Goal: Task Accomplishment & Management: Use online tool/utility

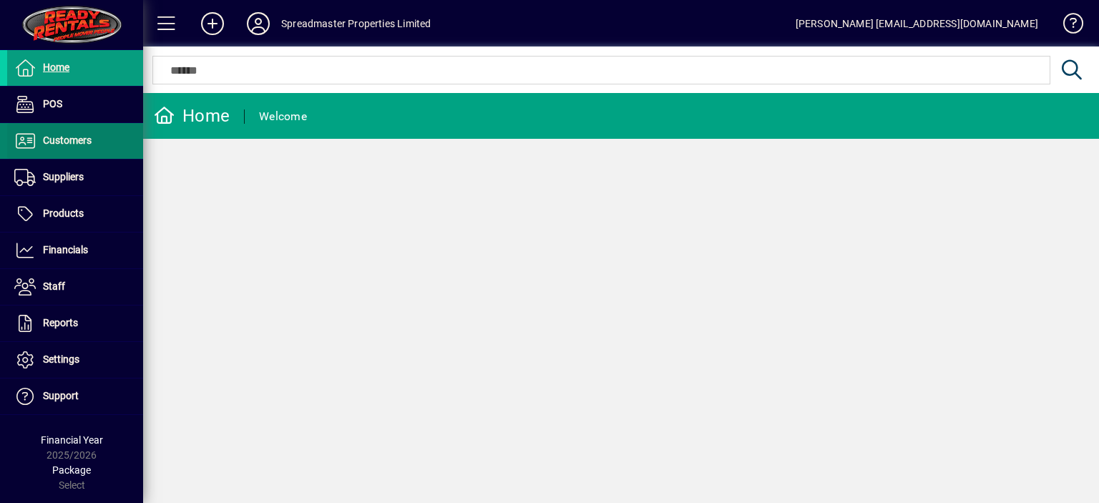
click at [87, 144] on span "Customers" at bounding box center [67, 140] width 49 height 11
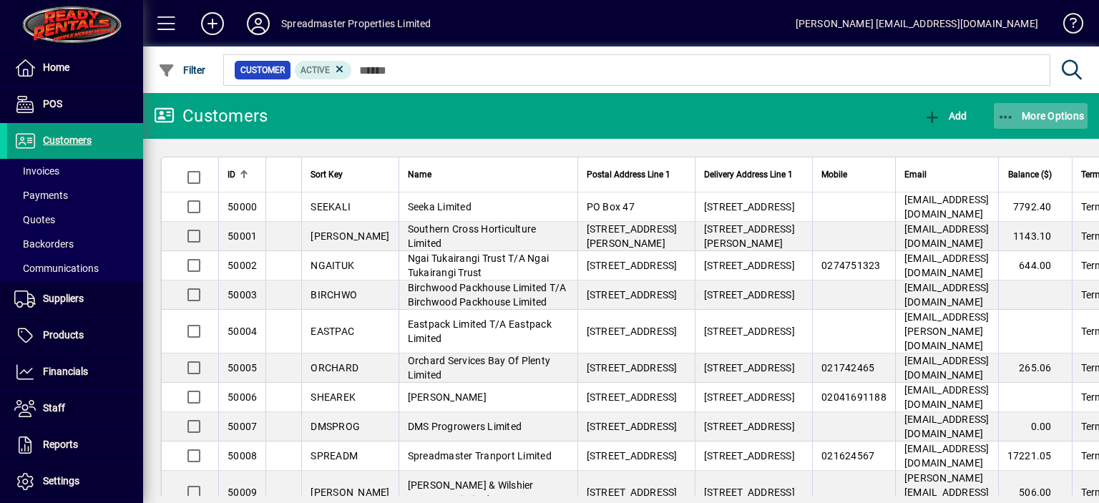
click at [1031, 111] on span "More Options" at bounding box center [1041, 115] width 87 height 11
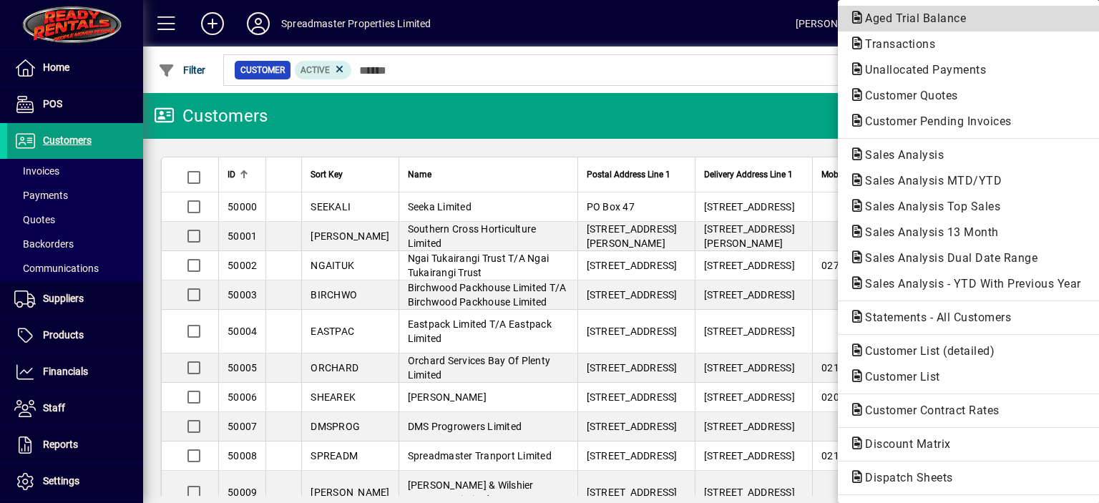
click at [885, 21] on span "Aged Trial Balance" at bounding box center [912, 18] width 124 height 14
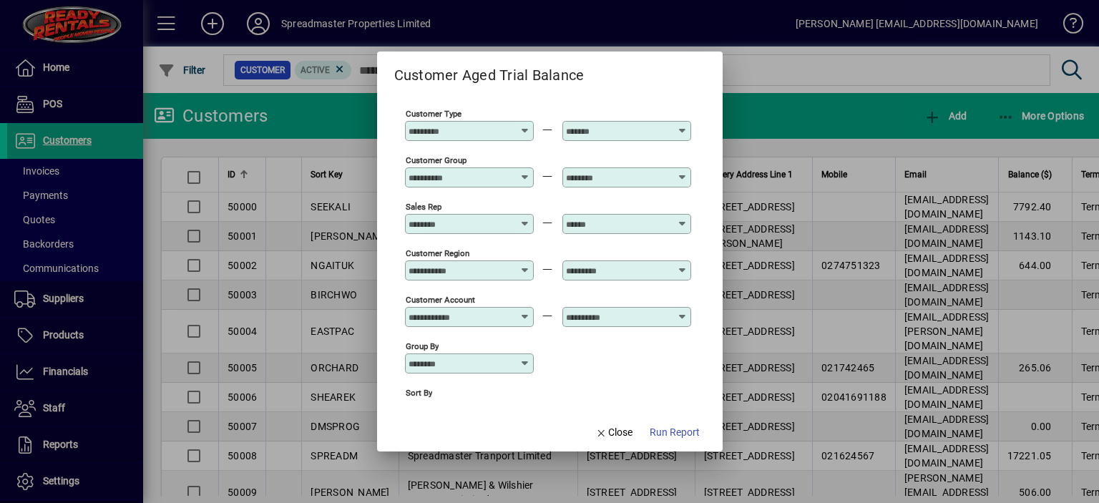
scroll to position [106, 0]
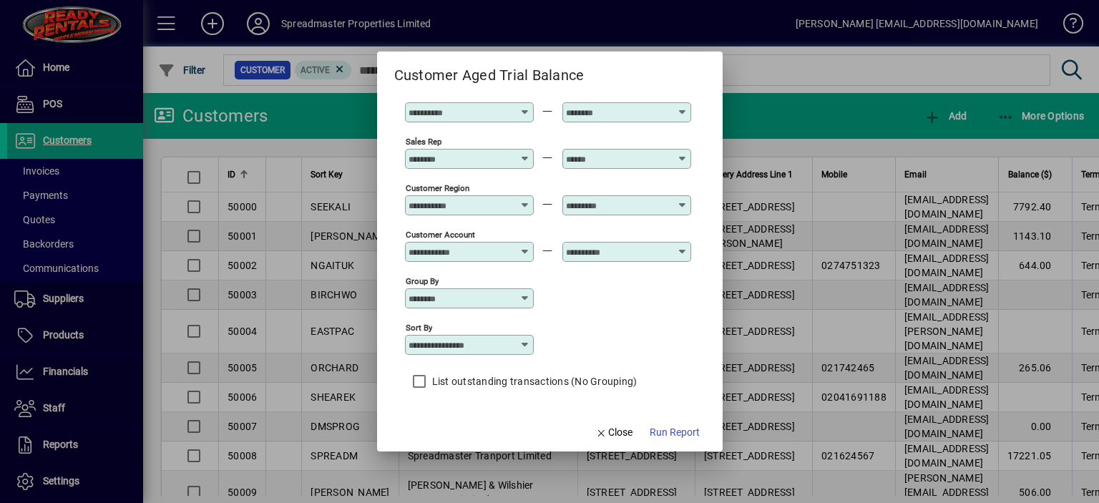
click at [528, 341] on icon at bounding box center [525, 344] width 11 height 11
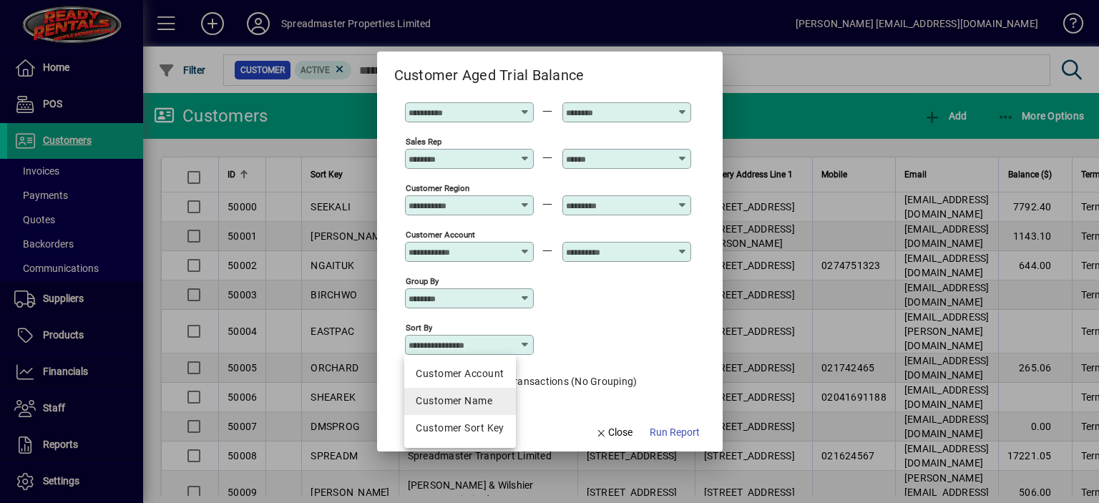
click at [460, 397] on div "Customer Name" at bounding box center [460, 401] width 88 height 15
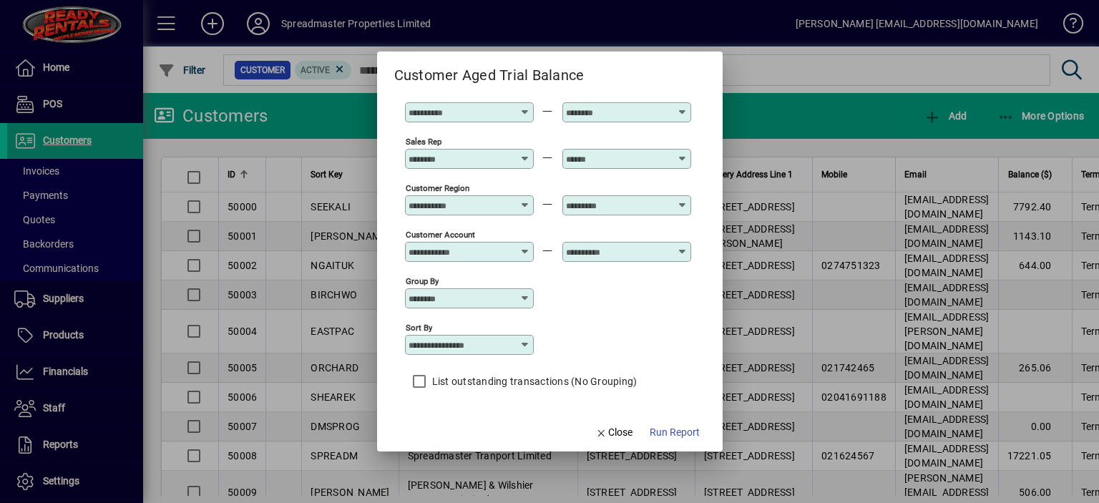
type input "**********"
click at [664, 434] on span "Run Report" at bounding box center [675, 432] width 50 height 15
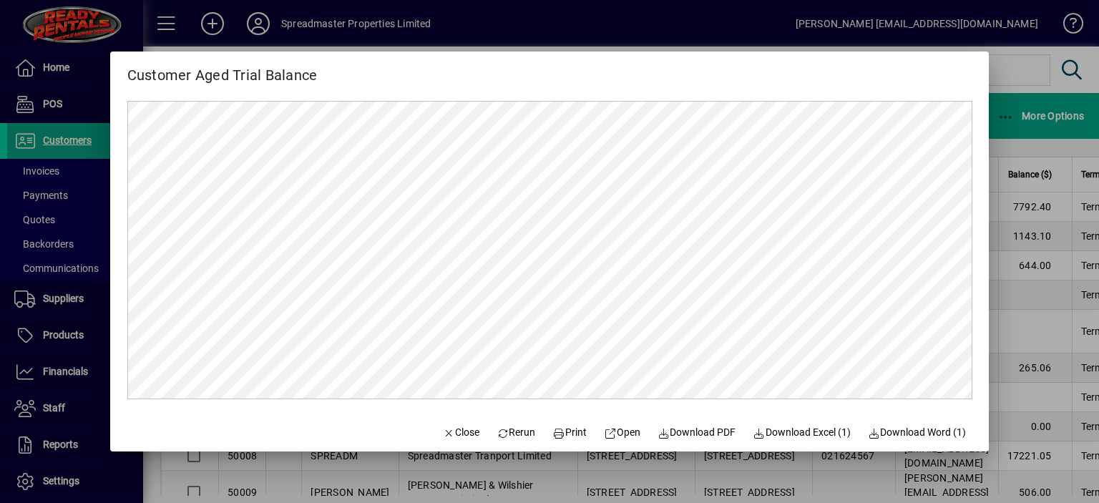
scroll to position [0, 0]
click at [567, 432] on span "Print" at bounding box center [570, 432] width 34 height 15
click at [457, 436] on span "Close" at bounding box center [460, 432] width 37 height 15
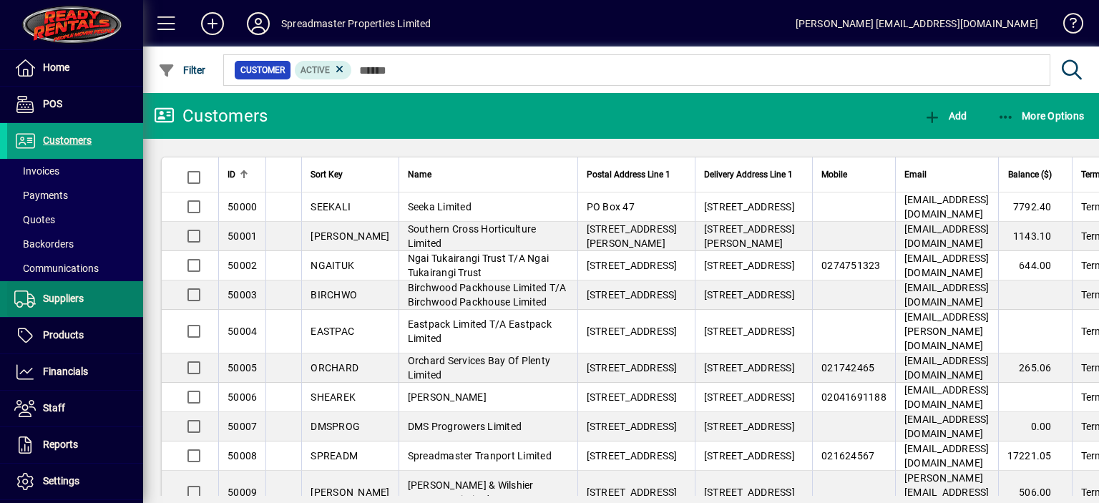
click at [81, 298] on span "Suppliers" at bounding box center [63, 298] width 41 height 11
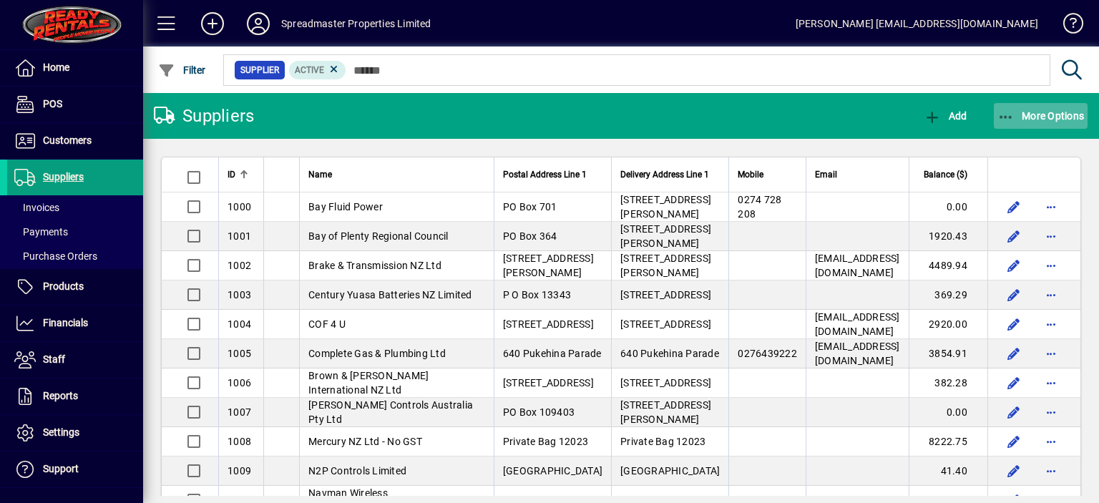
click at [1025, 110] on span "More Options" at bounding box center [1041, 115] width 87 height 11
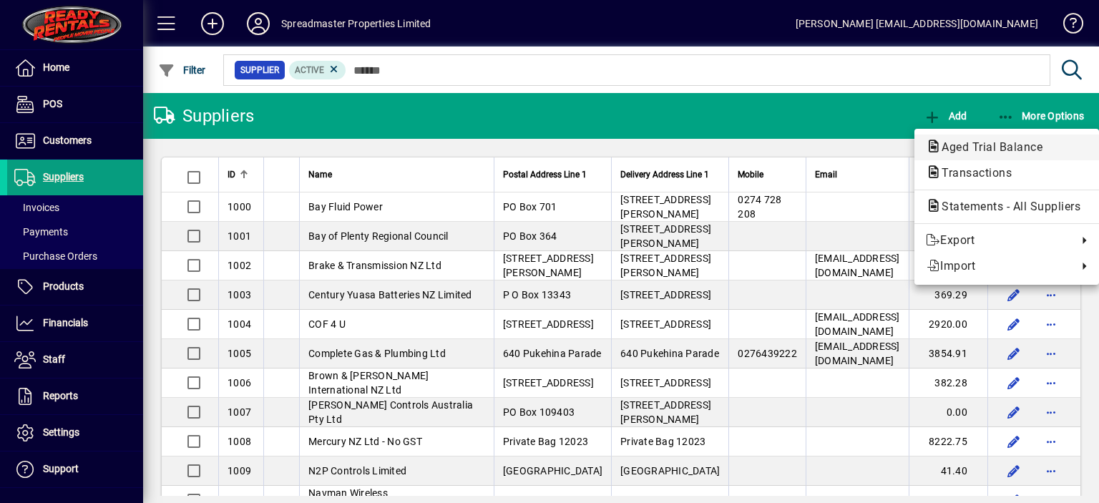
click at [965, 143] on span "Aged Trial Balance" at bounding box center [988, 147] width 124 height 14
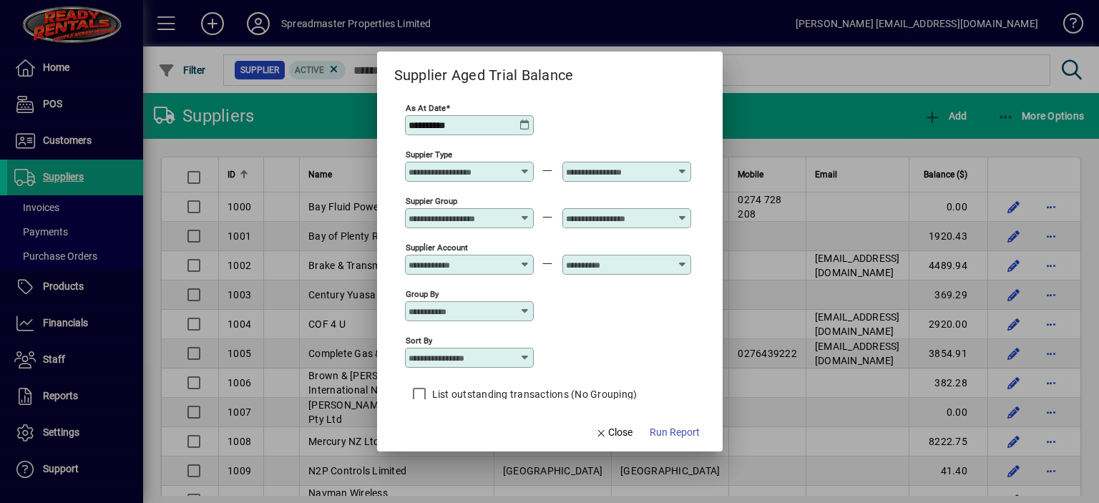
click at [530, 356] on icon at bounding box center [525, 357] width 11 height 11
click at [477, 426] on div "Supplier Name" at bounding box center [450, 428] width 69 height 15
type input "**********"
click at [670, 435] on span "Run Report" at bounding box center [675, 432] width 50 height 15
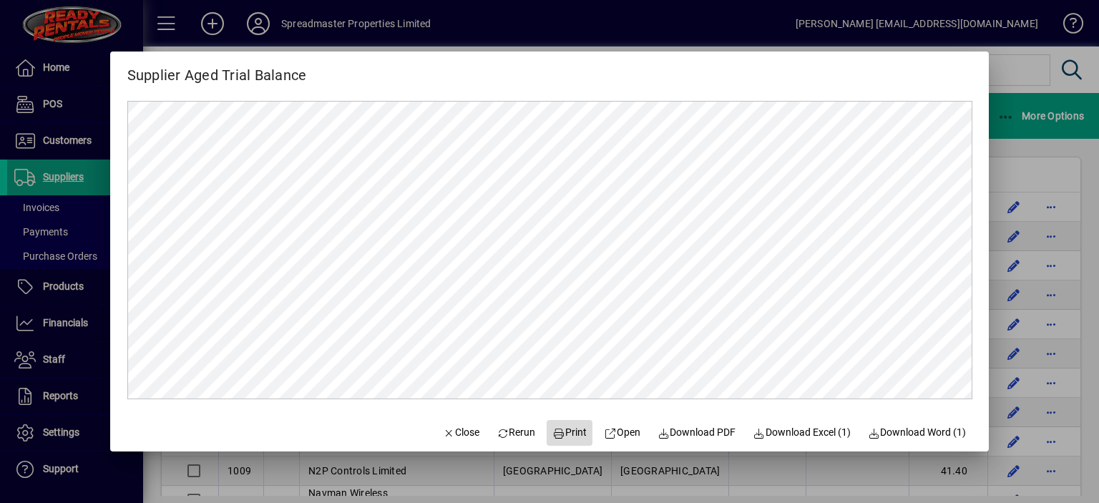
click at [565, 434] on span "Print" at bounding box center [570, 432] width 34 height 15
click at [449, 432] on span "Close" at bounding box center [460, 432] width 37 height 15
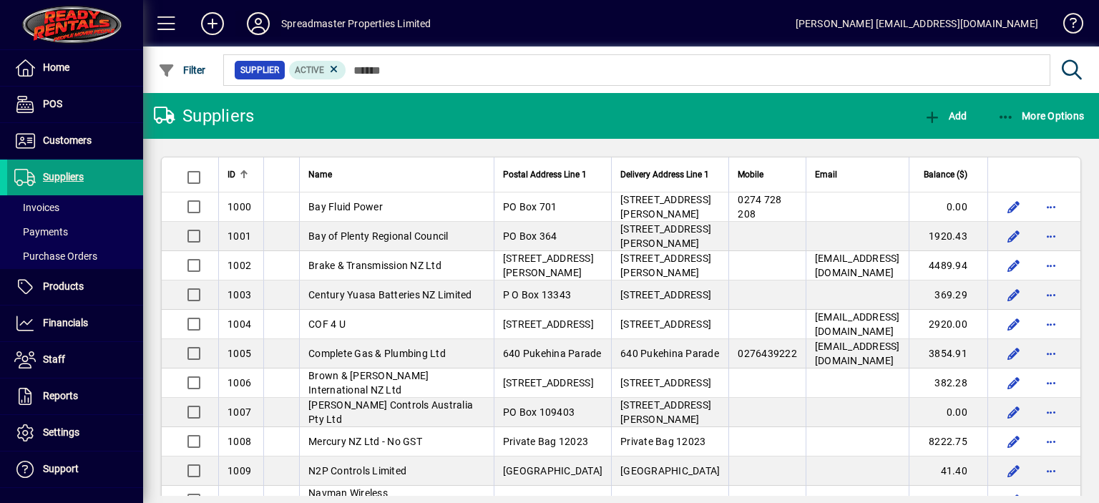
click at [255, 26] on icon at bounding box center [258, 23] width 29 height 23
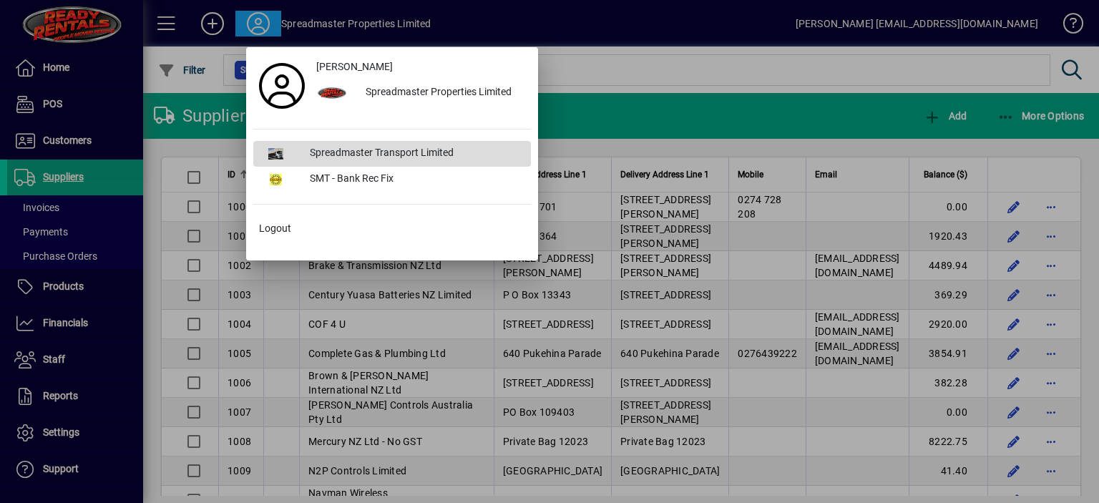
click at [341, 154] on div "Spreadmaster Transport Limited" at bounding box center [414, 154] width 233 height 26
